Goal: Complete application form

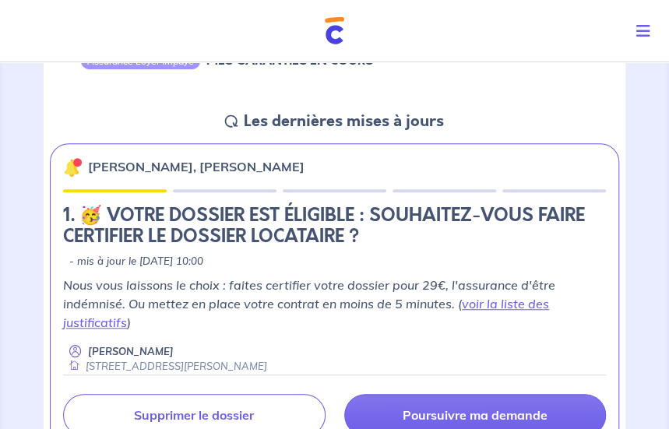
scroll to position [234, 0]
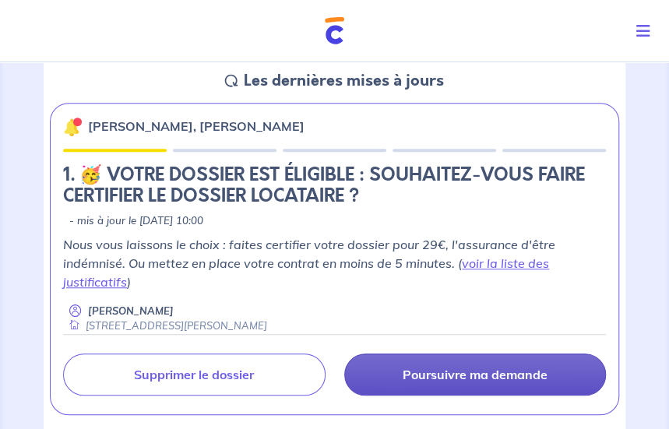
click at [424, 380] on p "Poursuivre ma demande" at bounding box center [475, 375] width 145 height 16
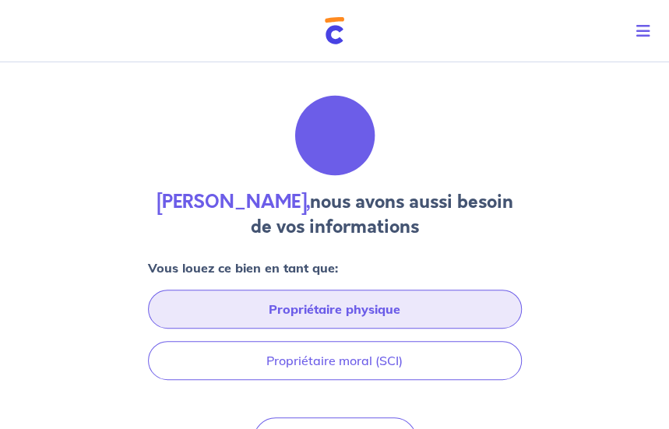
click at [374, 309] on button "Propriétaire physique" at bounding box center [335, 309] width 374 height 39
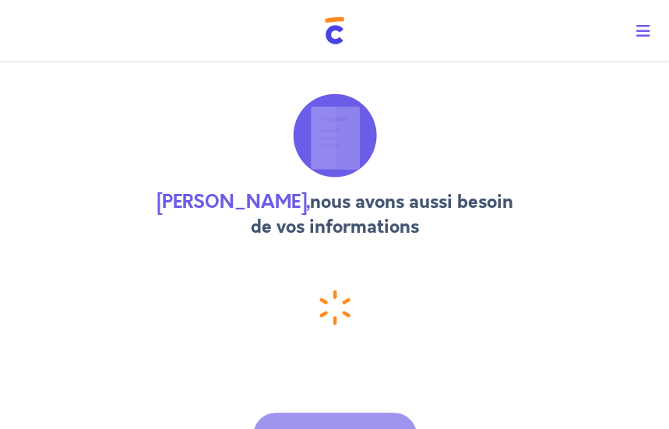
select select "FR"
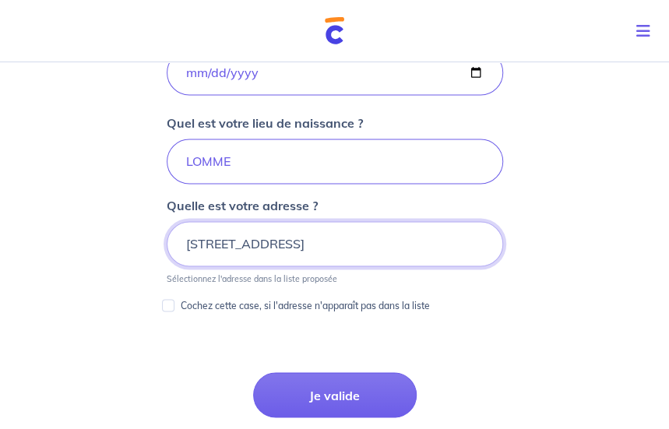
scroll to position [759, 0]
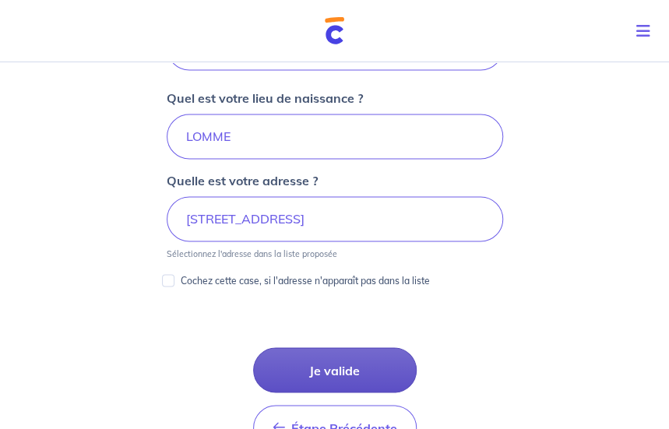
click at [333, 366] on button "Je valide" at bounding box center [335, 370] width 164 height 45
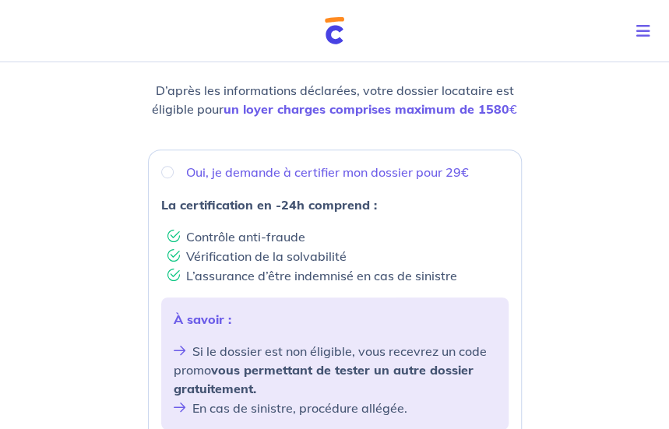
scroll to position [234, 0]
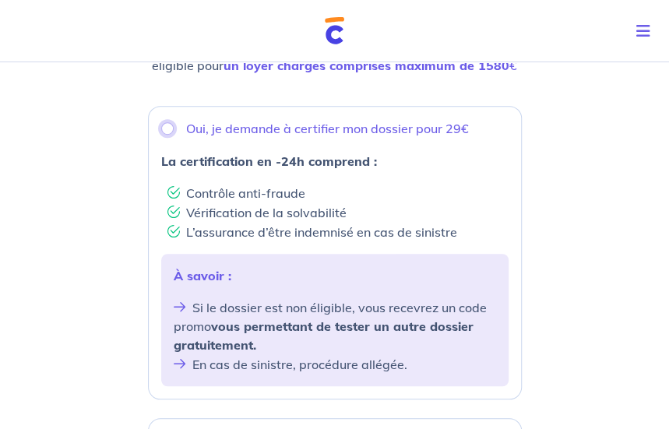
click at [164, 127] on input "Oui, je demande à certifier mon dossier pour 29€" at bounding box center [167, 128] width 12 height 12
radio input "true"
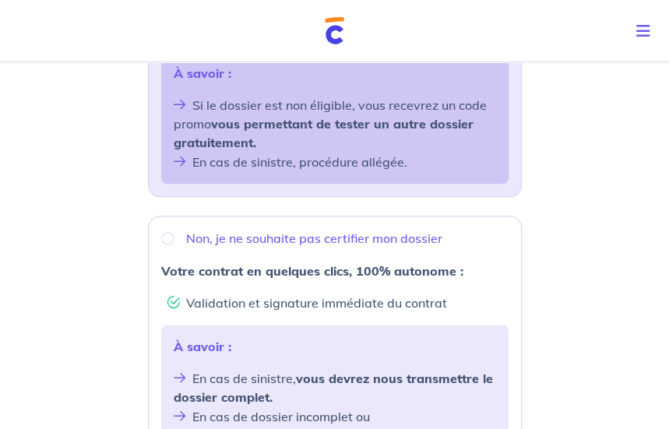
scroll to position [468, 0]
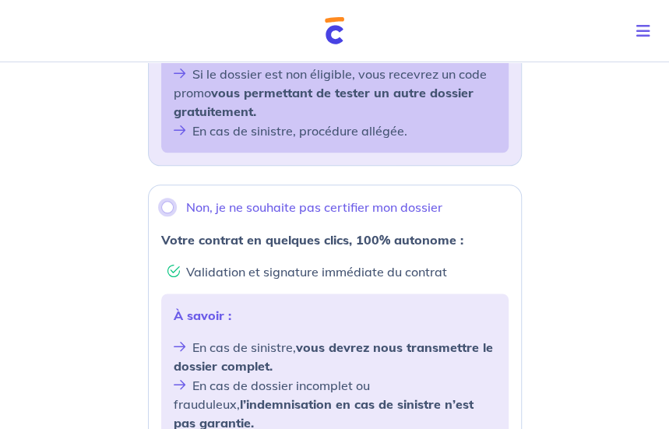
click at [165, 207] on input "Non, je ne souhaite pas certifier mon dossier" at bounding box center [167, 207] width 12 height 12
radio input "true"
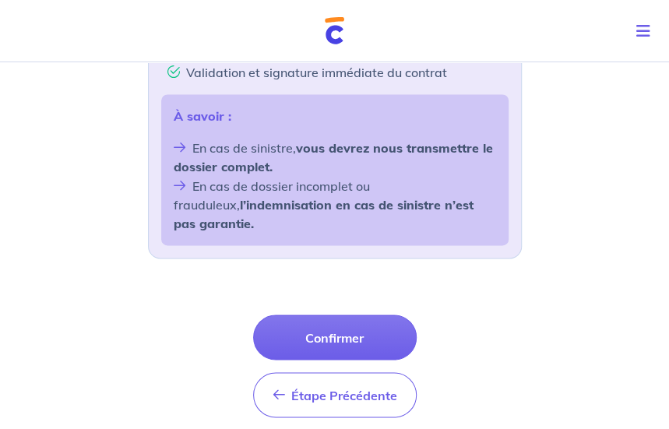
scroll to position [701, 0]
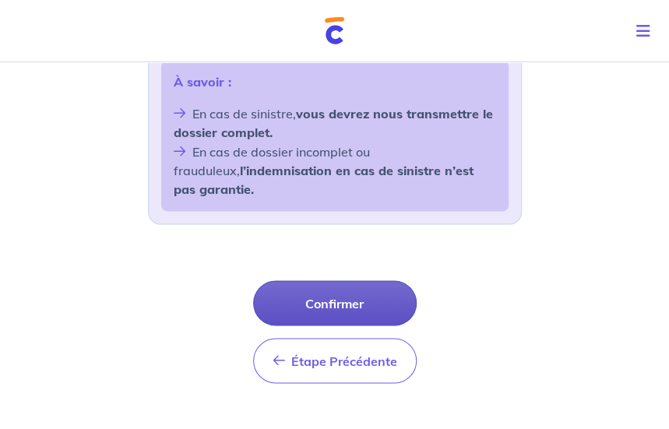
click at [337, 281] on button "Confirmer" at bounding box center [335, 303] width 164 height 45
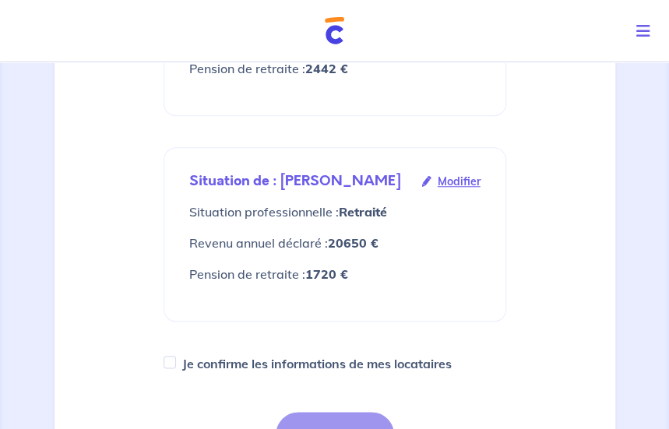
scroll to position [421, 0]
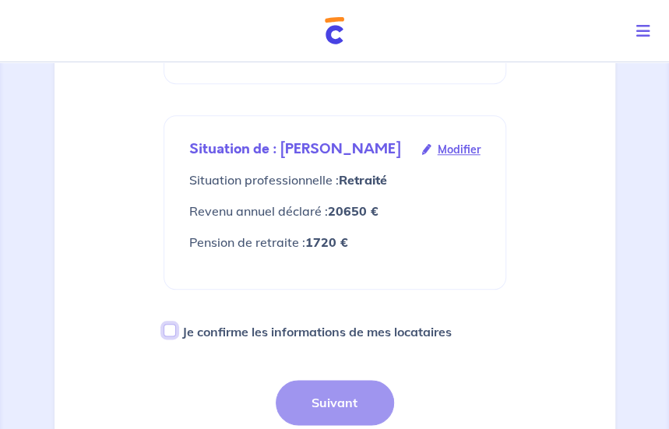
click at [173, 332] on input "Je confirme les informations de mes locataires" at bounding box center [170, 330] width 12 height 12
checkbox input "true"
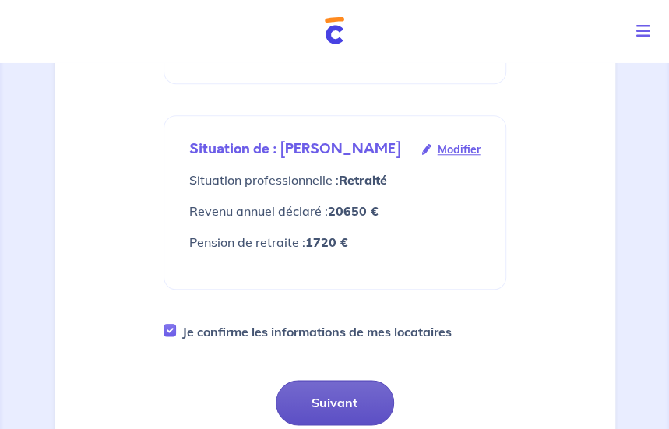
click at [369, 409] on button "Suivant" at bounding box center [335, 402] width 118 height 45
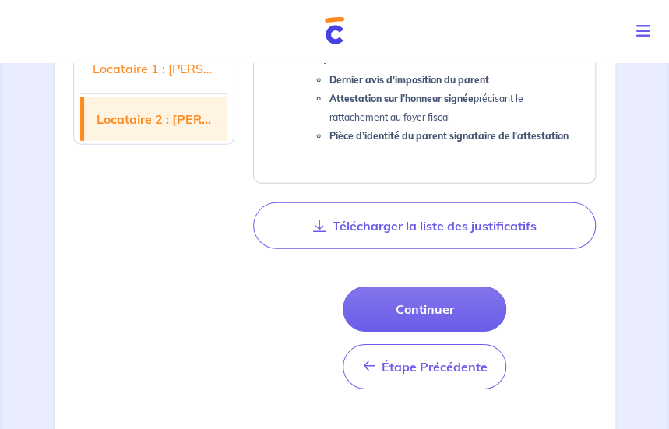
scroll to position [1636, 0]
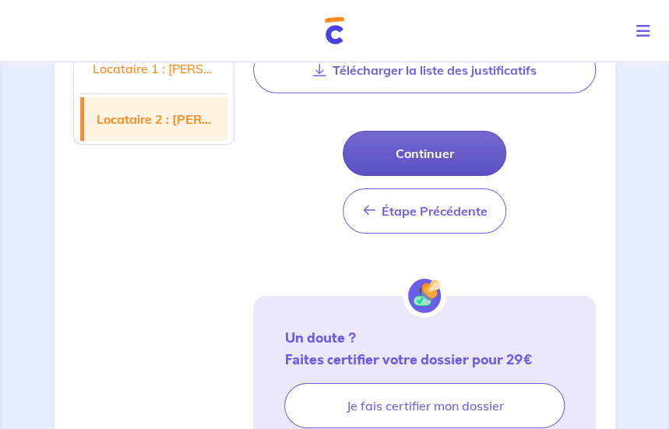
click at [402, 176] on button "Continuer" at bounding box center [425, 153] width 164 height 45
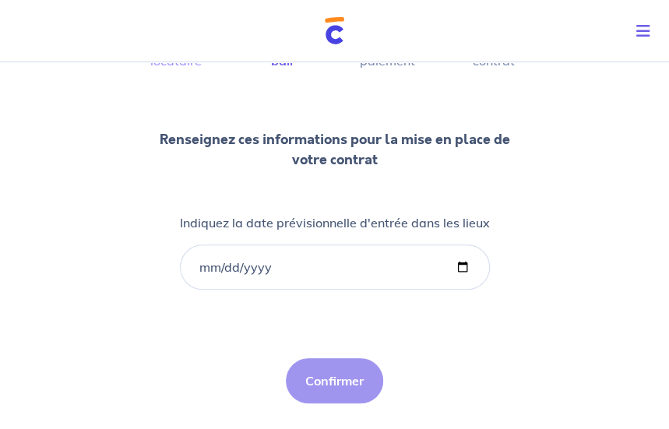
scroll to position [156, 0]
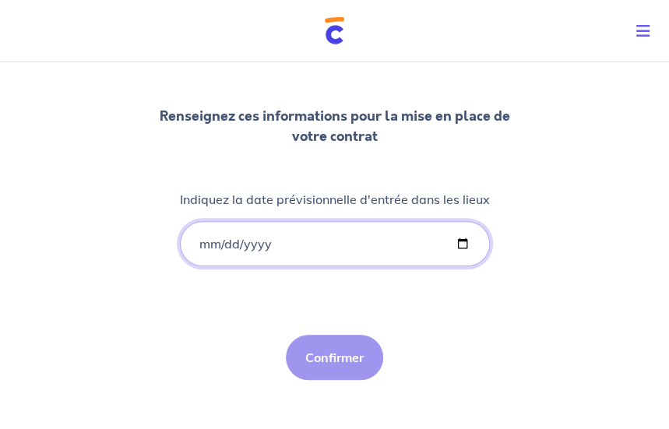
click at [200, 250] on input "Indiquez la date prévisionnelle d'entrée dans les lieux" at bounding box center [335, 243] width 310 height 45
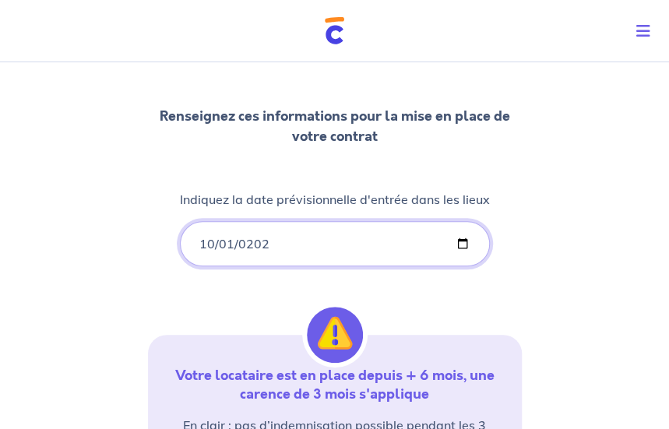
type input "[DATE]"
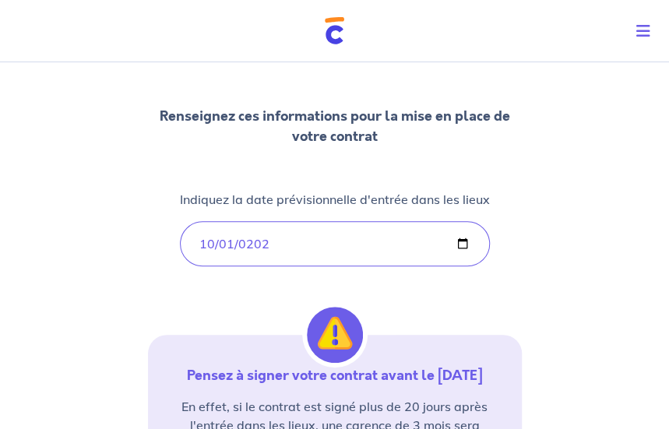
click at [136, 300] on div "2 3 4 Informations locataire Informations bail Informations paiement Signature …" at bounding box center [334, 289] width 669 height 779
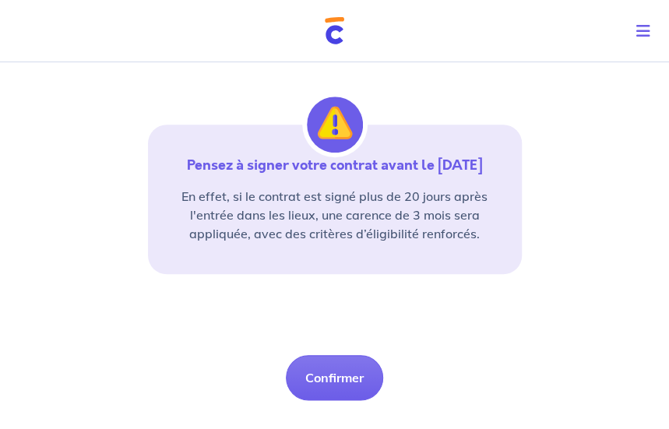
scroll to position [390, 0]
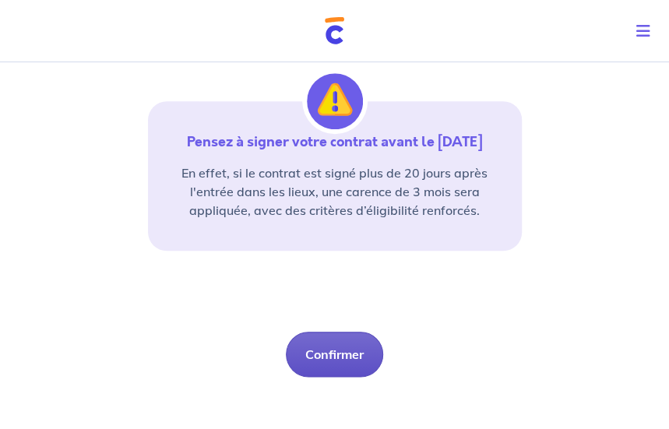
click at [335, 353] on button "Confirmer" at bounding box center [334, 354] width 97 height 45
select select "FR"
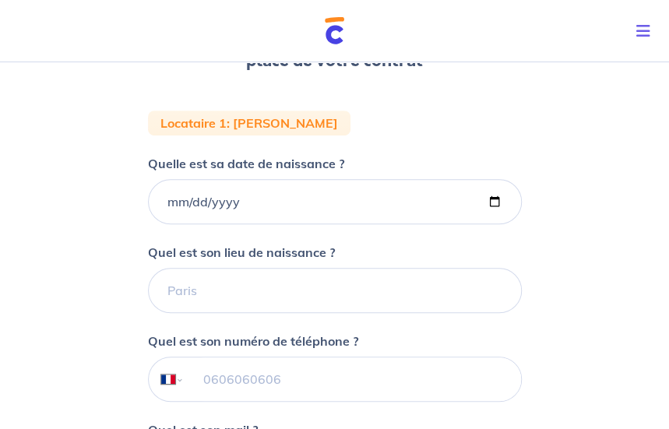
scroll to position [156, 0]
